Goal: Transaction & Acquisition: Obtain resource

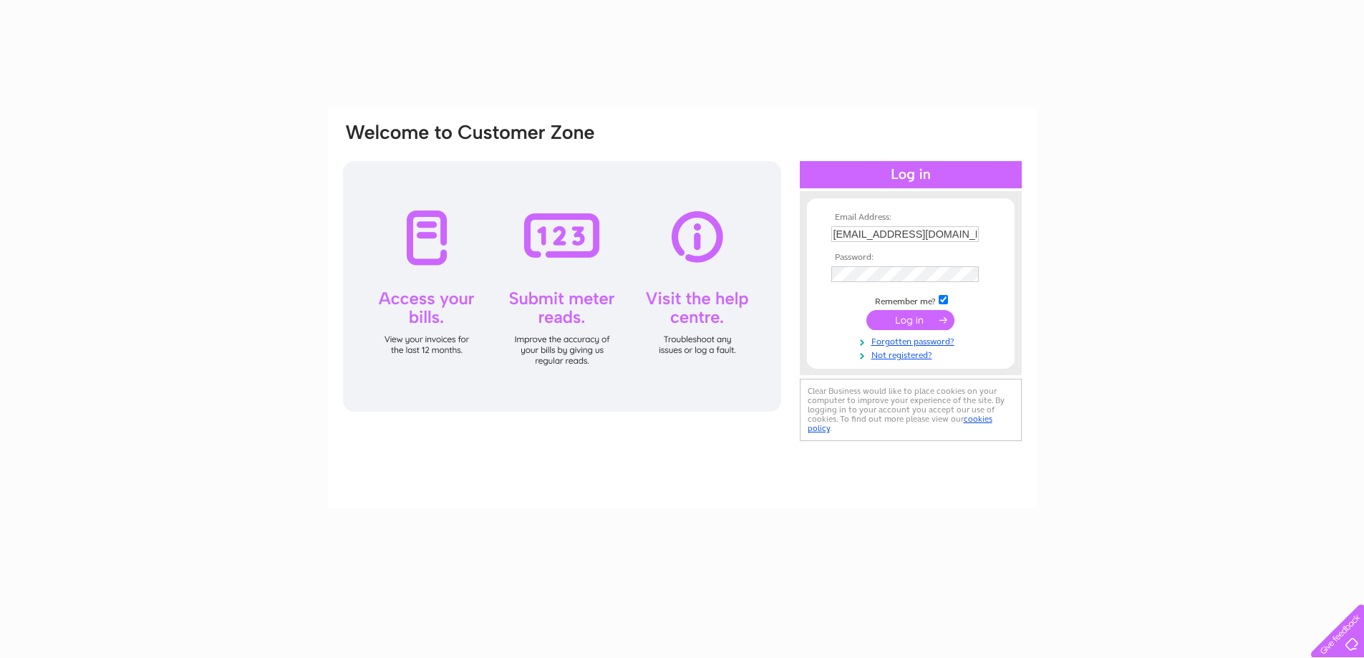
click at [900, 312] on input "submit" at bounding box center [911, 320] width 88 height 20
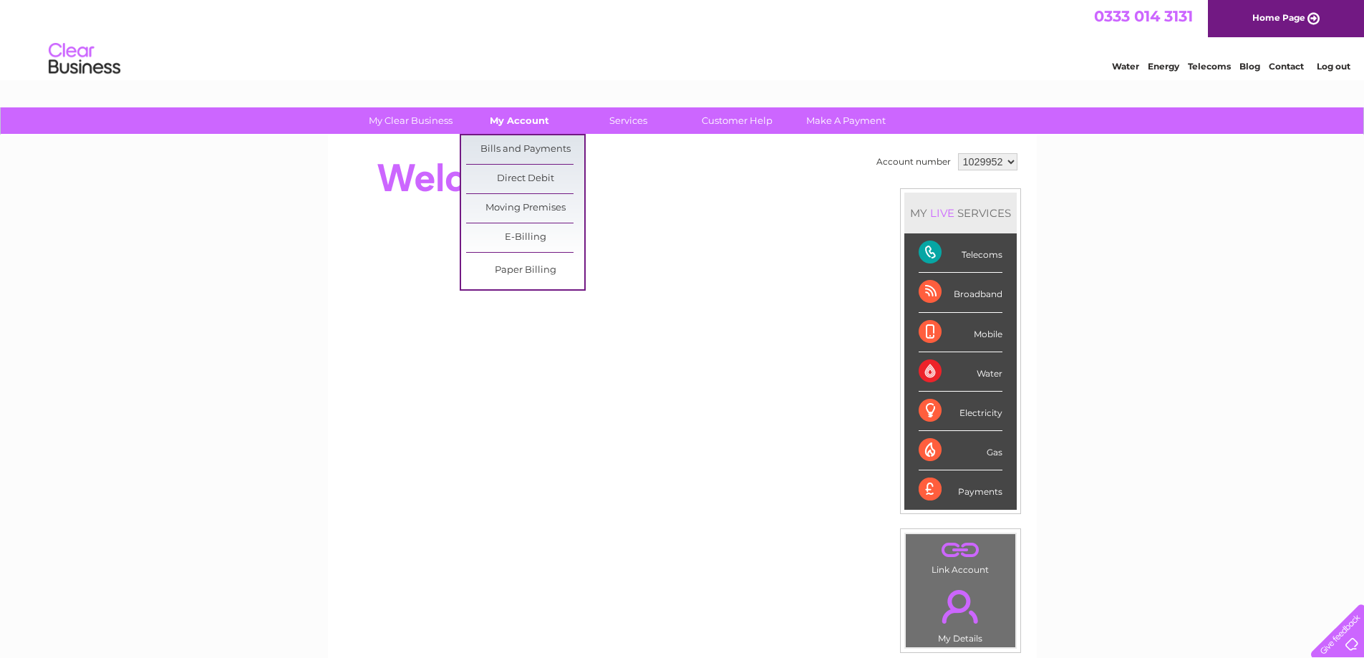
click at [540, 121] on link "My Account" at bounding box center [520, 120] width 118 height 27
click at [540, 142] on link "Bills and Payments" at bounding box center [525, 149] width 118 height 29
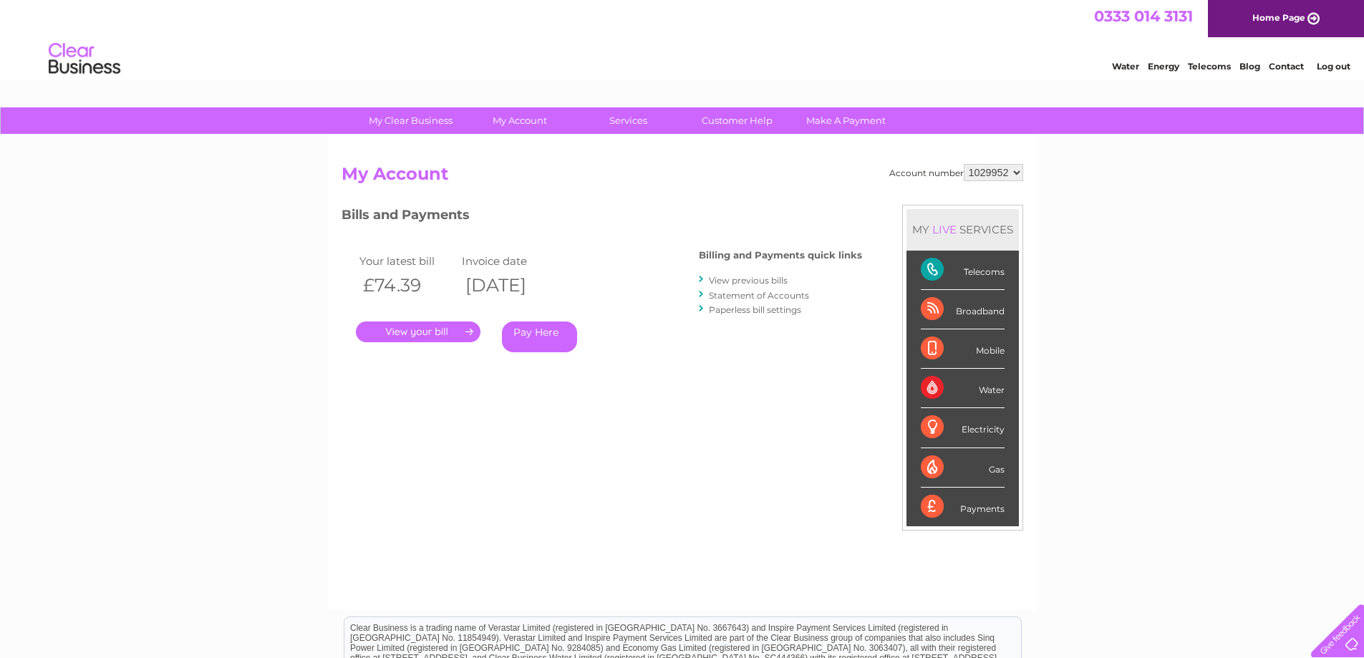
click at [421, 329] on link "." at bounding box center [418, 332] width 125 height 21
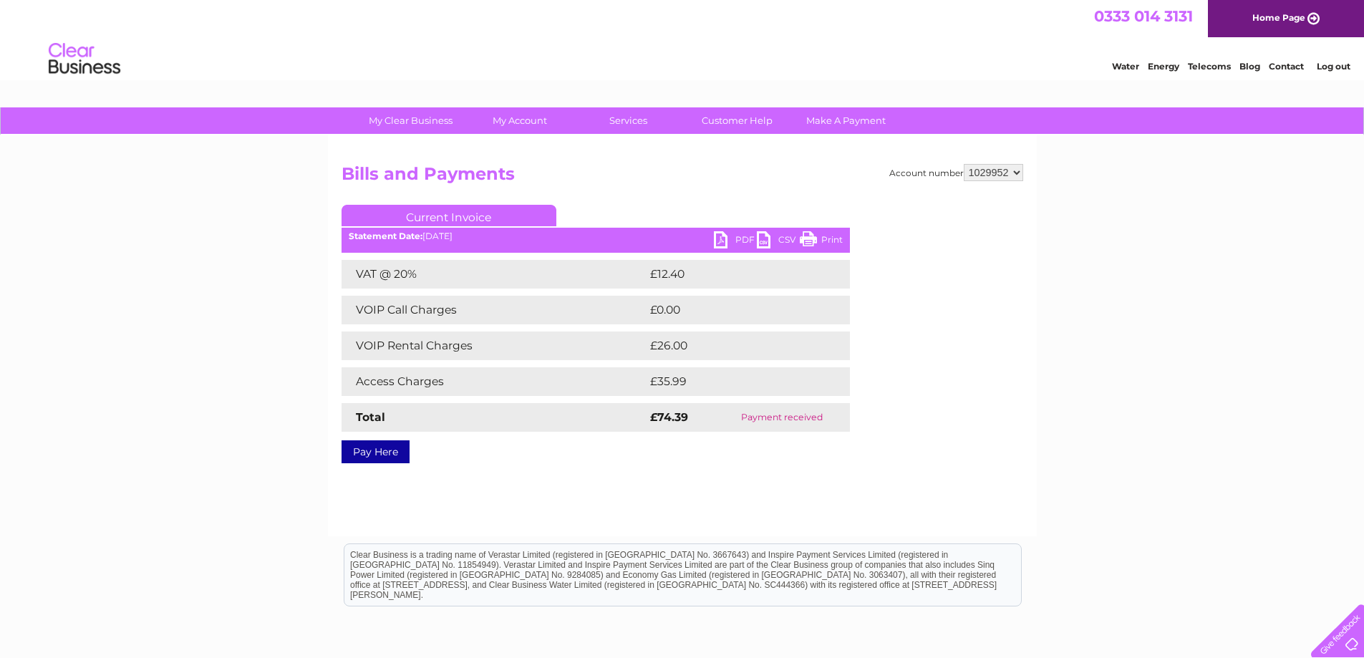
click at [771, 235] on link "CSV" at bounding box center [778, 241] width 43 height 21
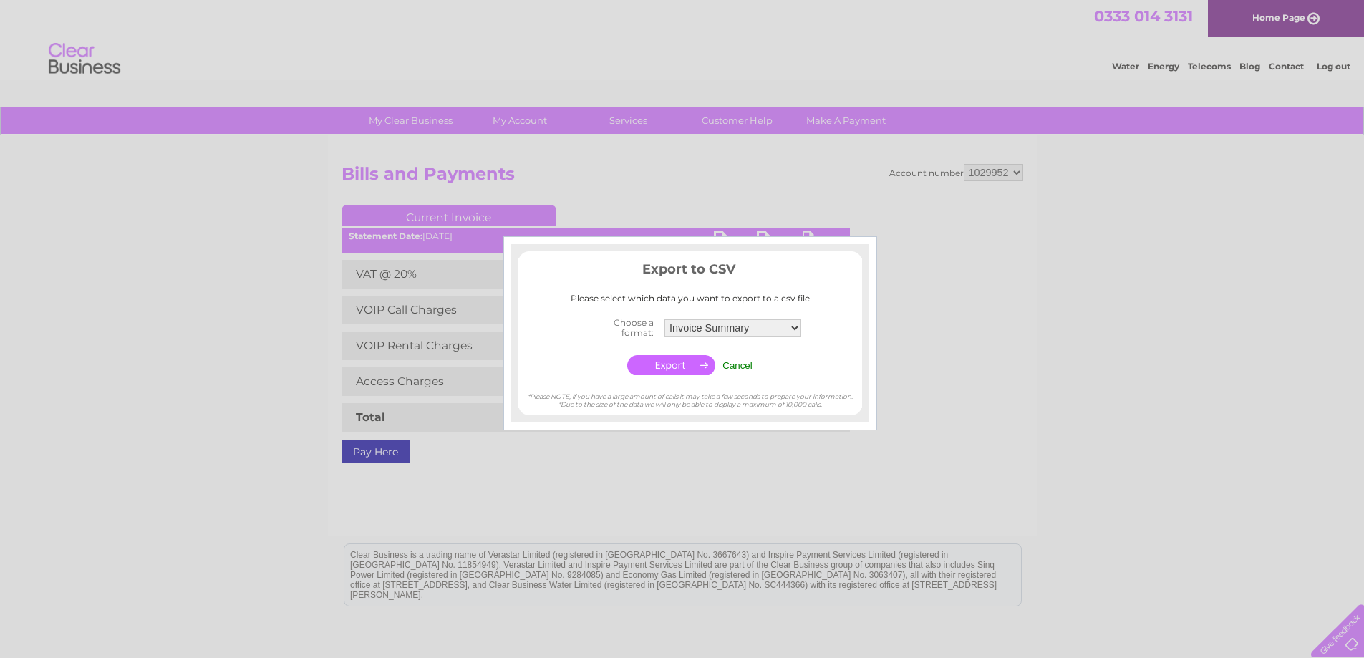
click at [674, 366] on input "button" at bounding box center [671, 365] width 88 height 20
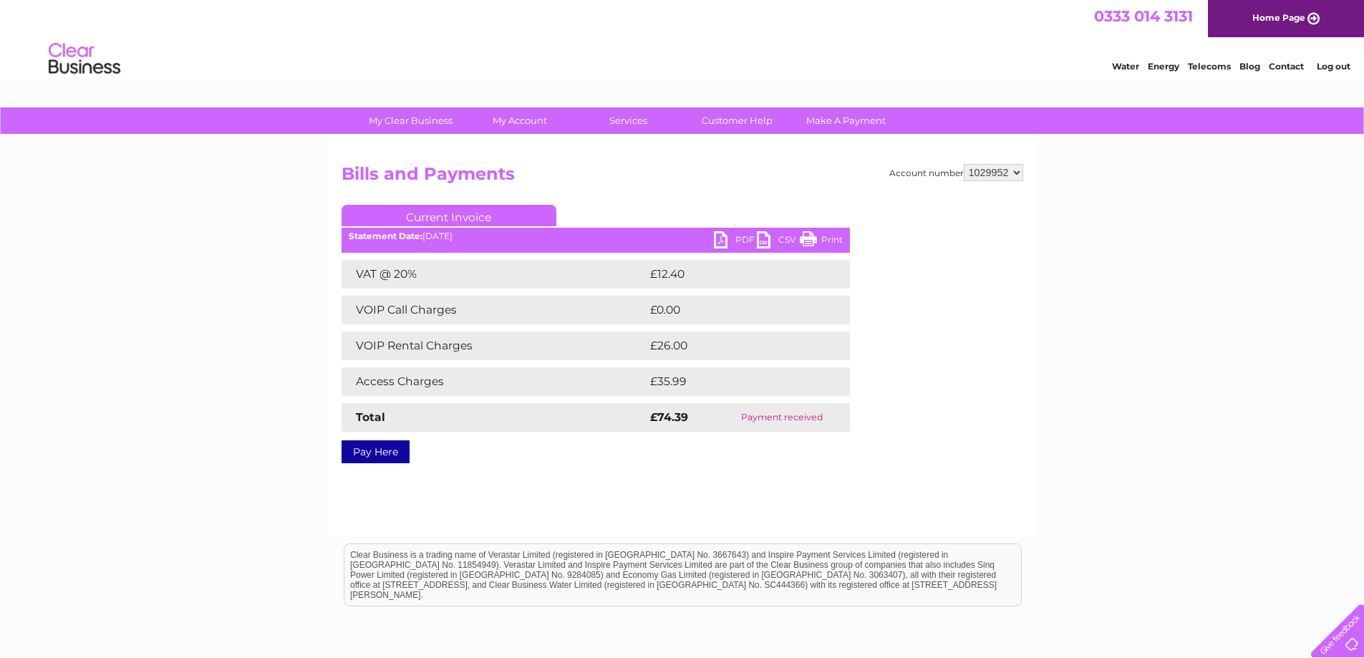
click at [719, 243] on link "PDF" at bounding box center [735, 241] width 43 height 21
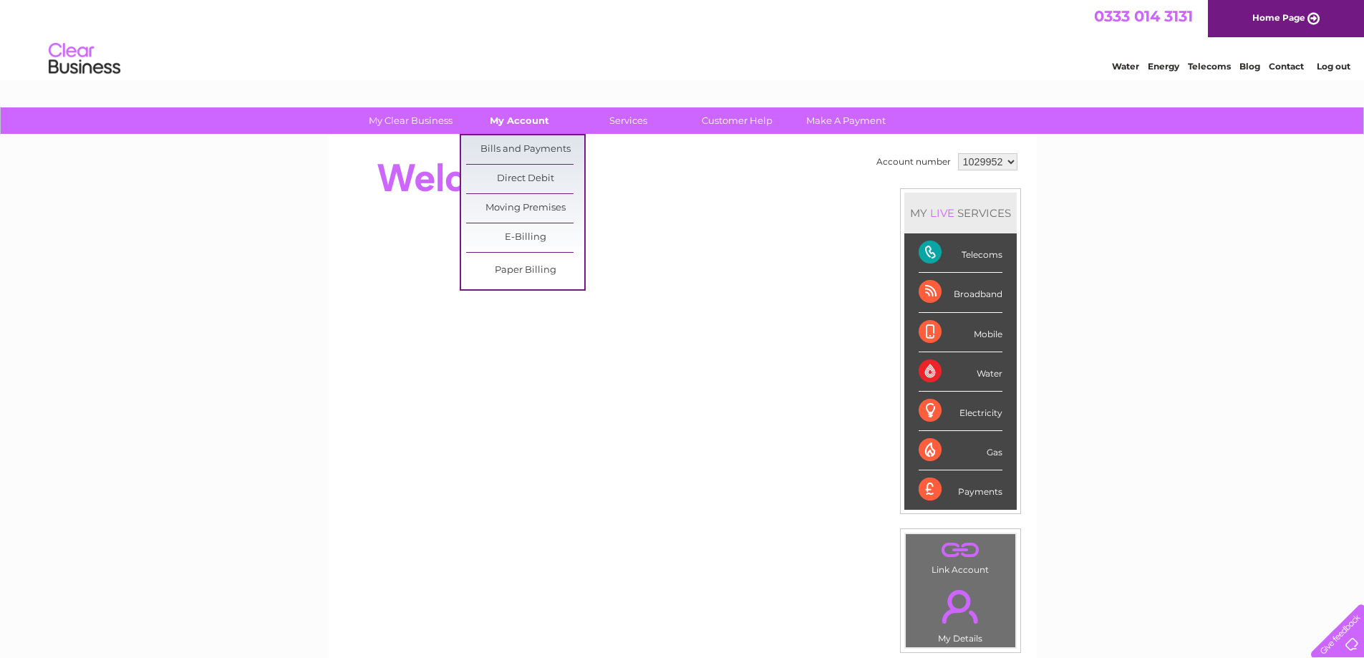
click at [506, 120] on link "My Account" at bounding box center [520, 120] width 118 height 27
click at [514, 154] on link "Bills and Payments" at bounding box center [525, 149] width 118 height 29
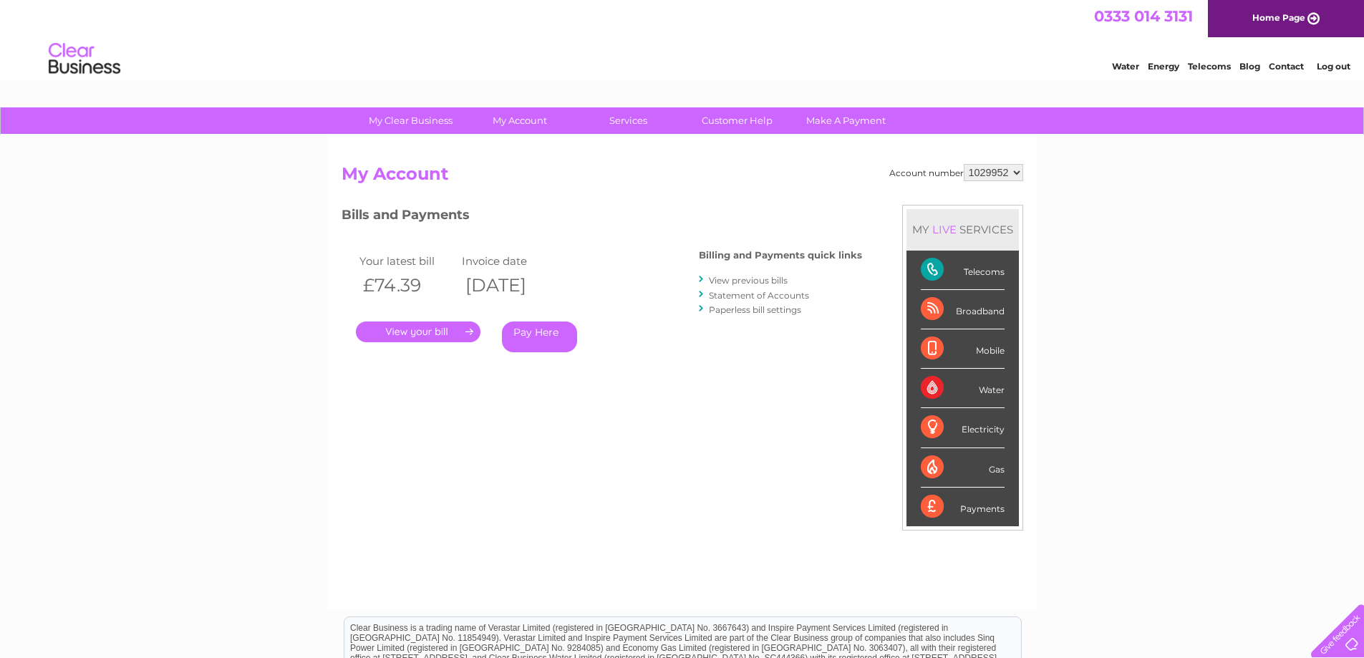
click at [421, 327] on link "." at bounding box center [418, 332] width 125 height 21
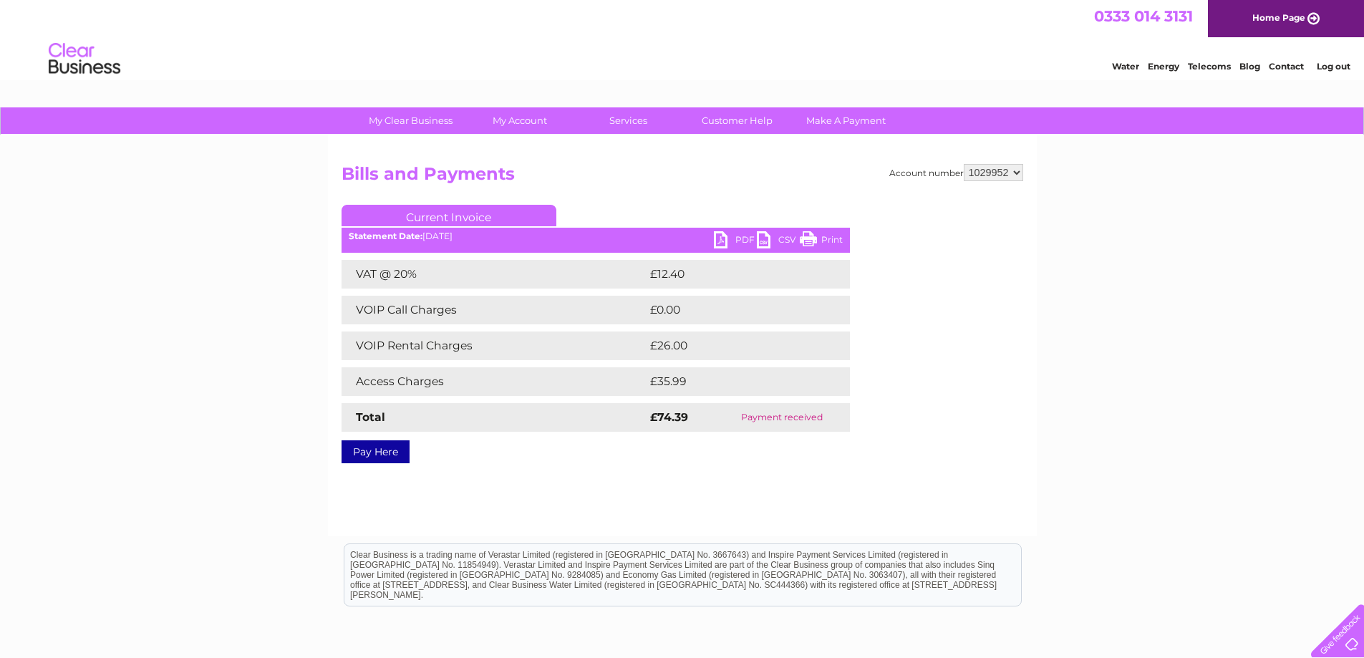
click at [719, 233] on link "PDF" at bounding box center [735, 241] width 43 height 21
